Goal: Find specific page/section: Find specific page/section

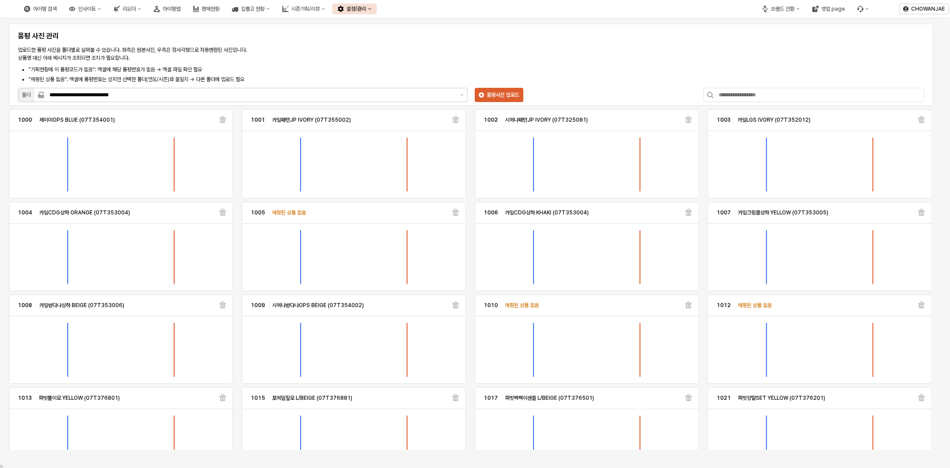
click at [180, 9] on div "아이템맵" at bounding box center [172, 9] width 18 height 6
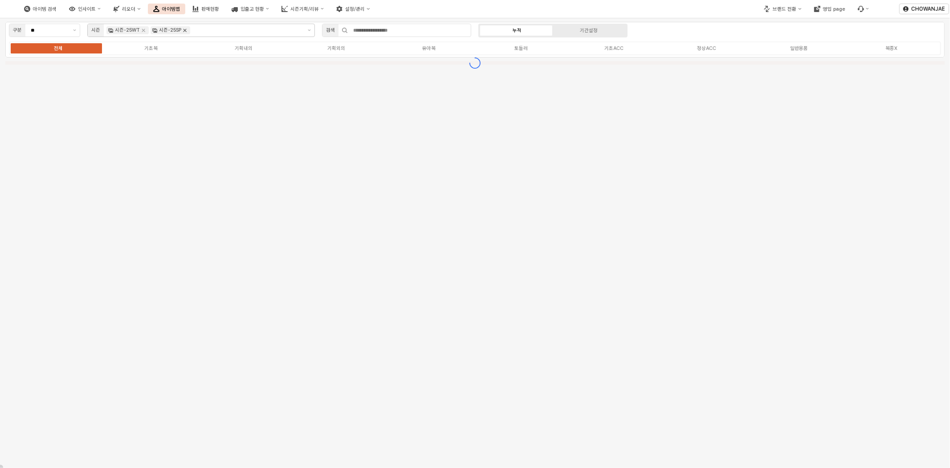
click at [184, 32] on icon "Remove 시즌-25SP" at bounding box center [184, 30] width 7 height 7
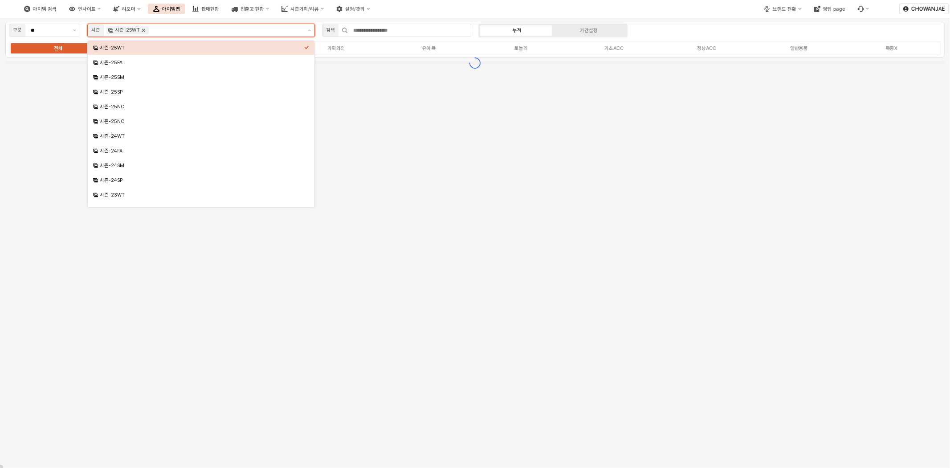
click at [144, 32] on icon "Remove 시즌-25WT" at bounding box center [143, 30] width 3 height 3
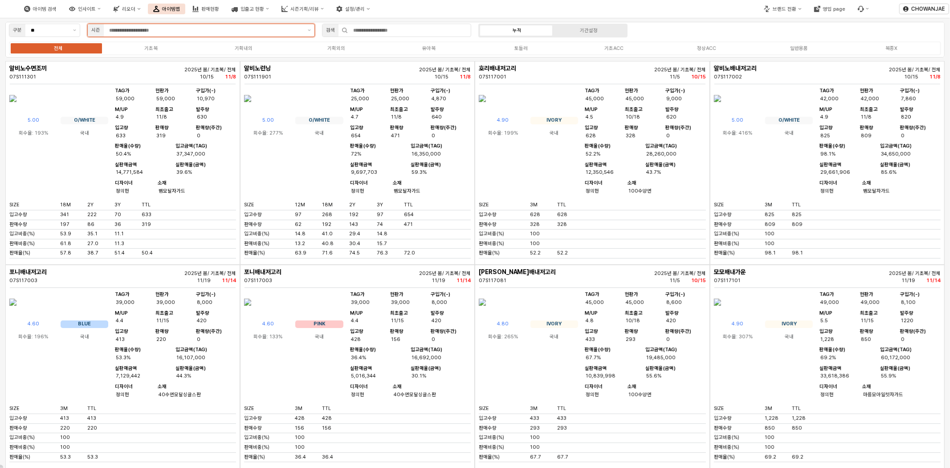
click at [228, 31] on input "App Frame" at bounding box center [205, 30] width 193 height 8
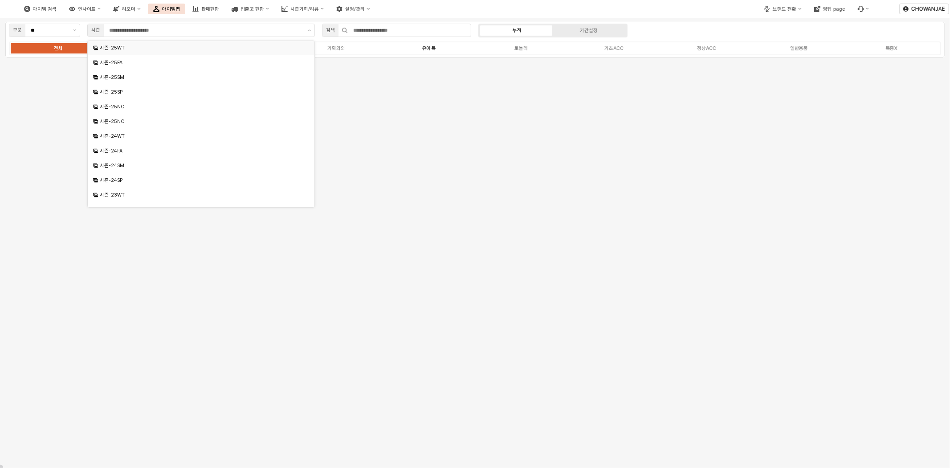
click at [430, 46] on div "유아복" at bounding box center [428, 48] width 13 height 6
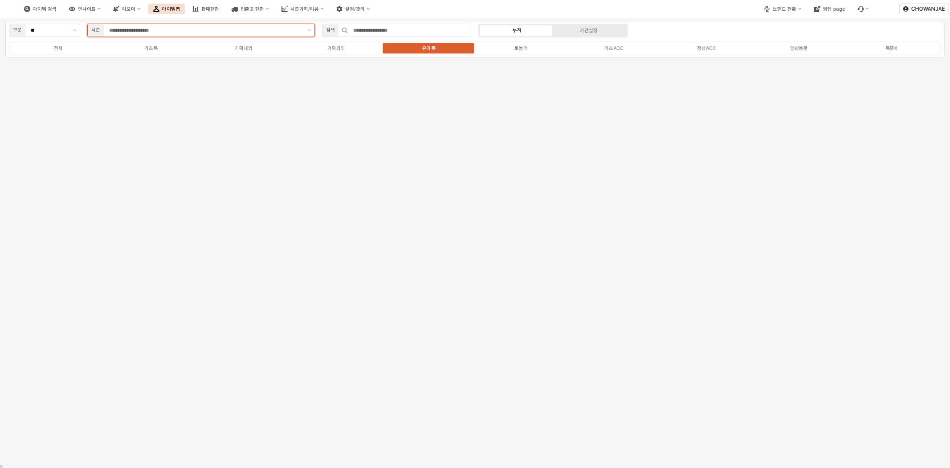
click at [154, 30] on input "App Frame" at bounding box center [205, 30] width 193 height 8
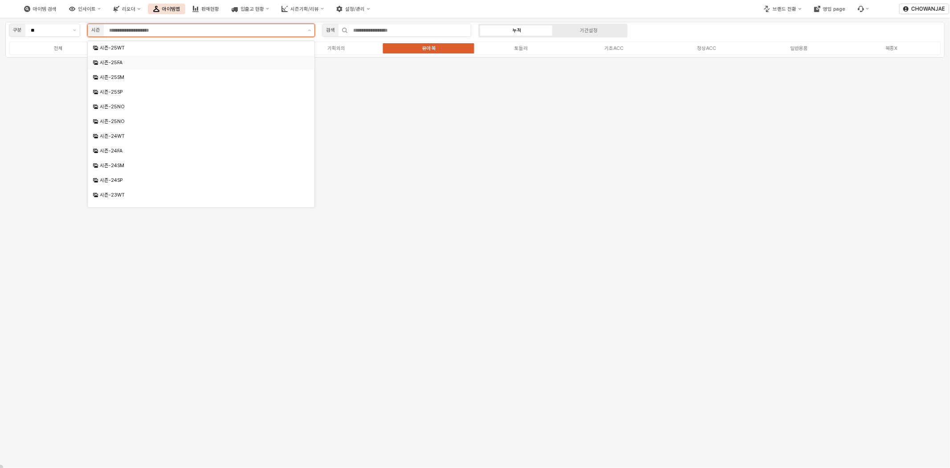
click at [164, 61] on div "시즌-25FA" at bounding box center [202, 62] width 204 height 7
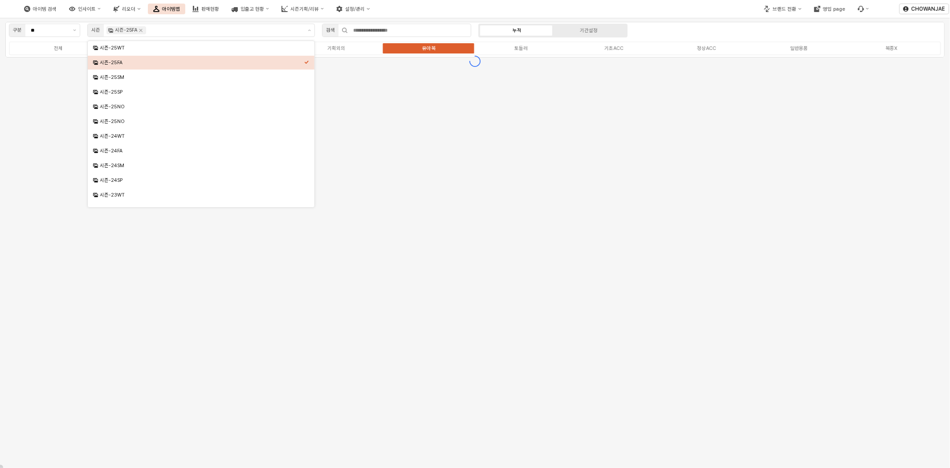
click at [495, 7] on div "아이템 검색 인사이트 리오더 아이템맵 판매현황 입출고 현황 시즌기획/리뷰 설정/관리" at bounding box center [356, 9] width 713 height 19
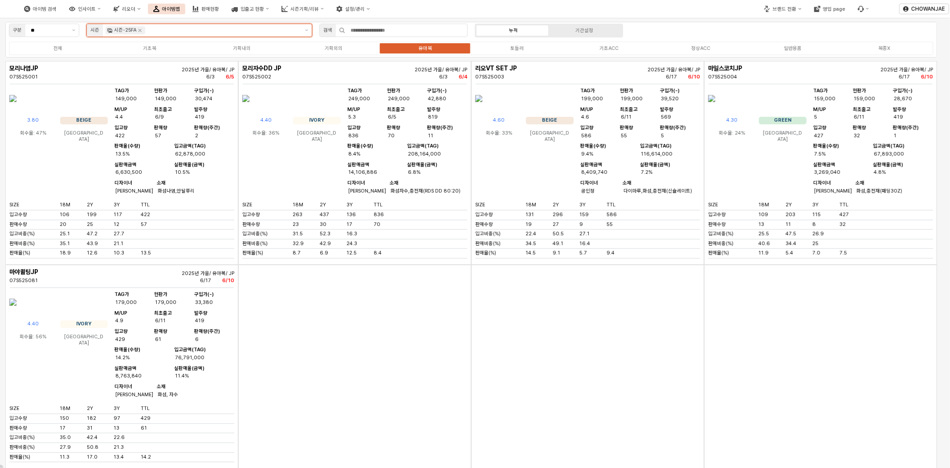
click at [216, 33] on input "App Frame" at bounding box center [223, 30] width 152 height 8
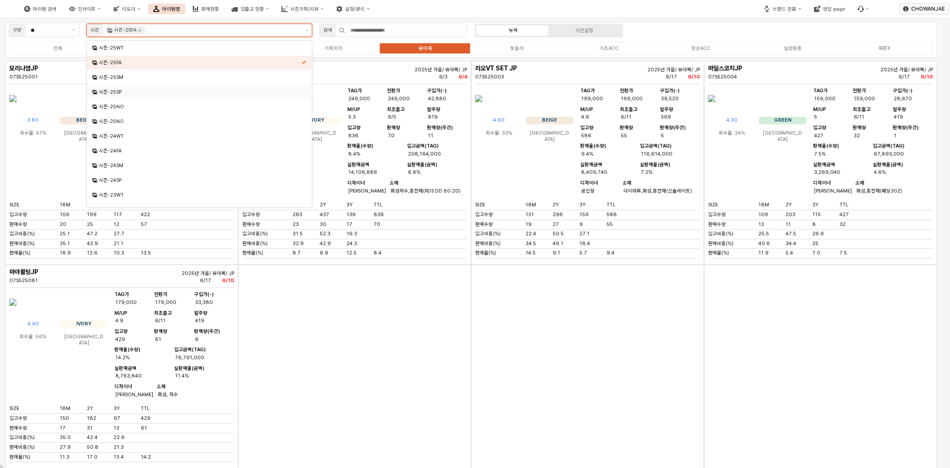
click at [214, 90] on div "시즌-25SP" at bounding box center [200, 92] width 203 height 7
click at [138, 27] on icon "Remove 시즌-25FA" at bounding box center [139, 30] width 7 height 7
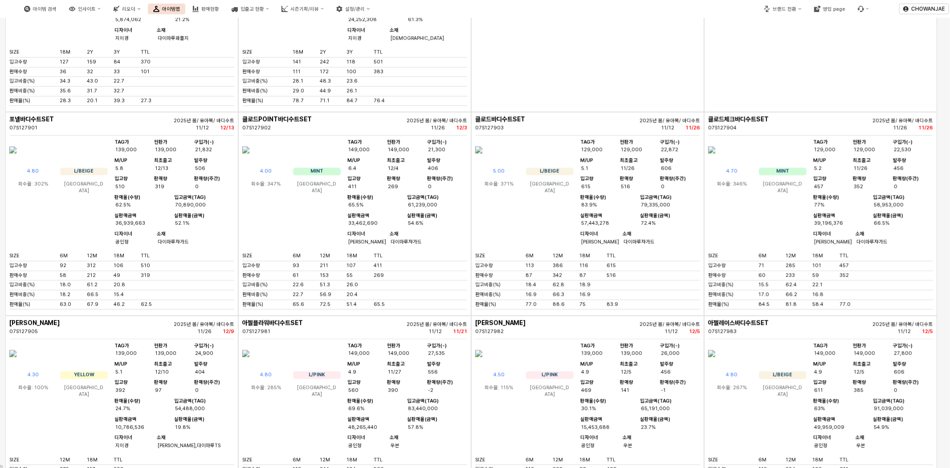
scroll to position [6, 0]
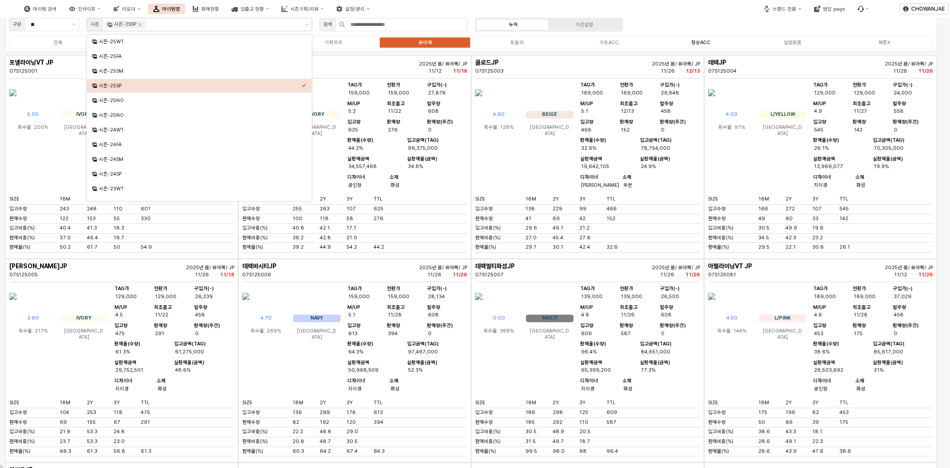
click at [711, 45] on label "정상ACC" at bounding box center [701, 43] width 92 height 8
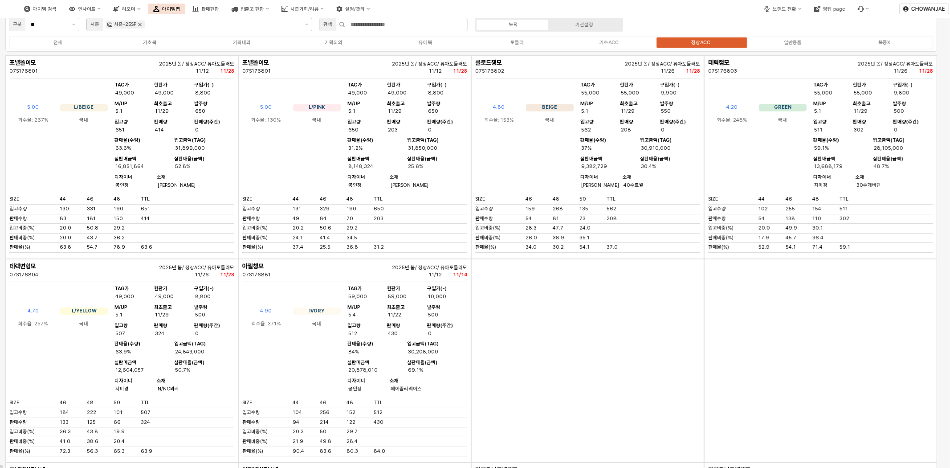
click at [140, 24] on icon "Remove 시즌-25SP" at bounding box center [140, 24] width 3 height 3
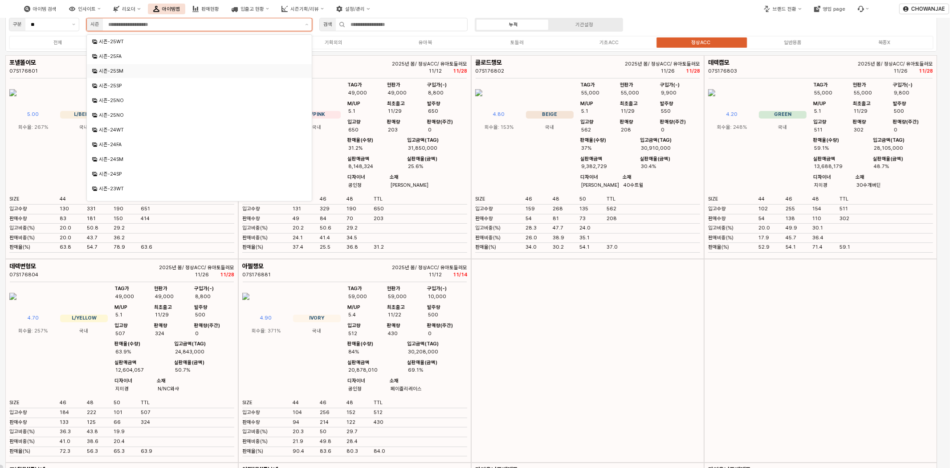
click at [153, 70] on div "시즌-25SM" at bounding box center [200, 71] width 203 height 7
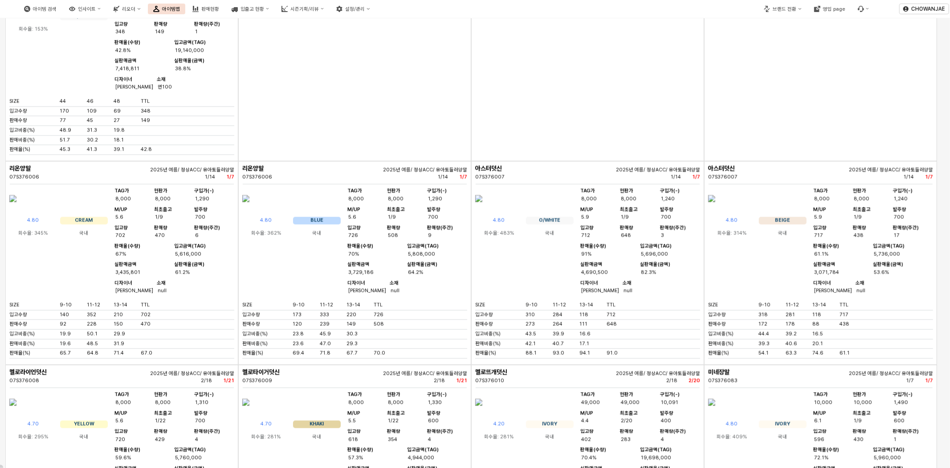
click at [444, 264] on div "리온캡모 07S376801 2025년 여름/ 정상ACC/ 유아토들러모 1/14 1/22 4.90 CREAM 회수율: 140% 국내 TAG가 5…" at bounding box center [471, 263] width 932 height 3055
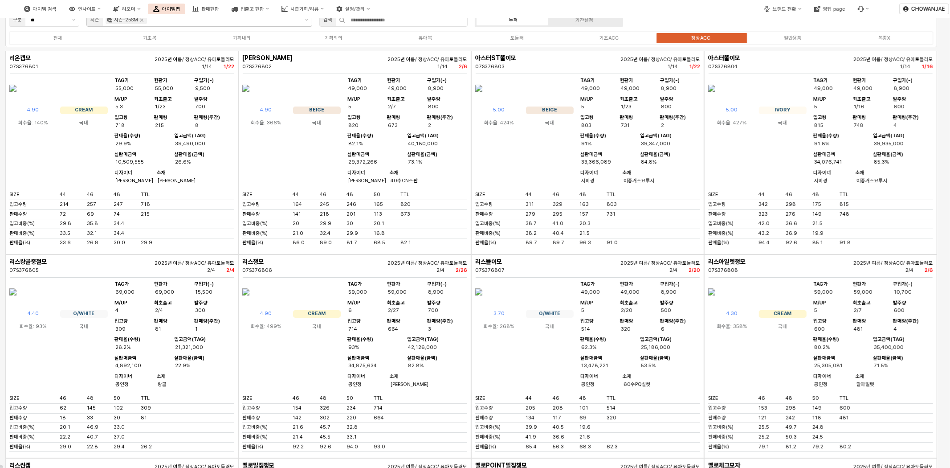
scroll to position [0, 0]
